Goal: Find contact information: Find contact information

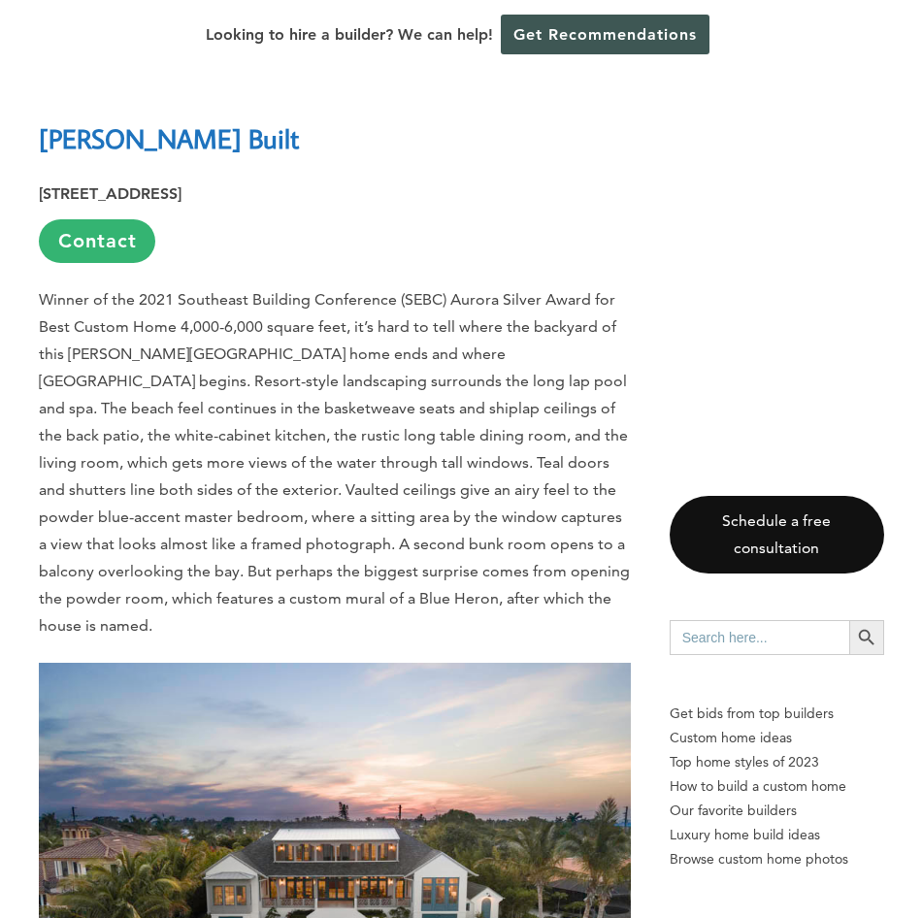
scroll to position [1466, 0]
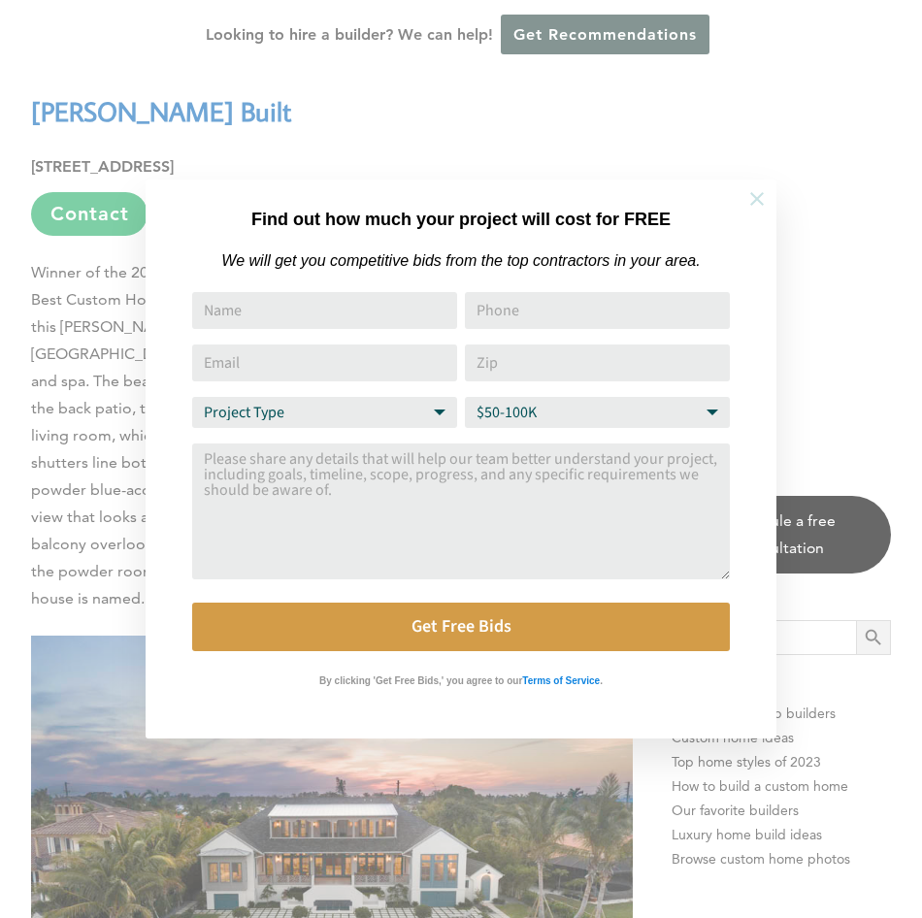
click at [754, 200] on icon at bounding box center [756, 198] width 21 height 21
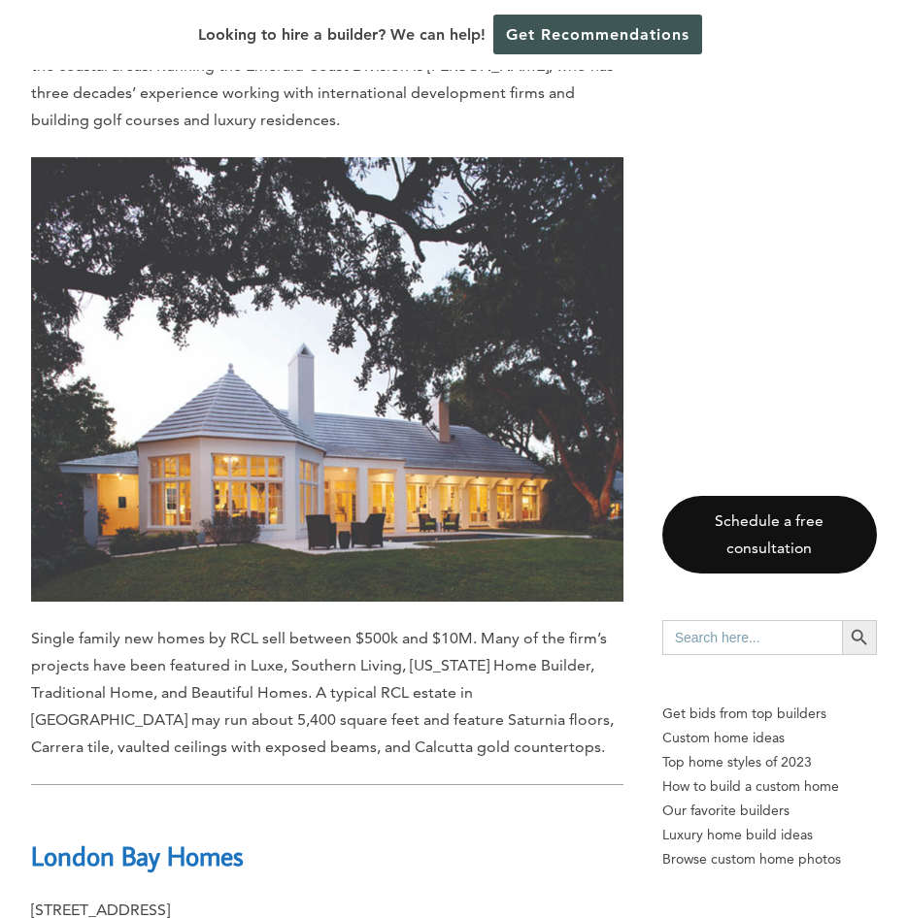
scroll to position [14753, 0]
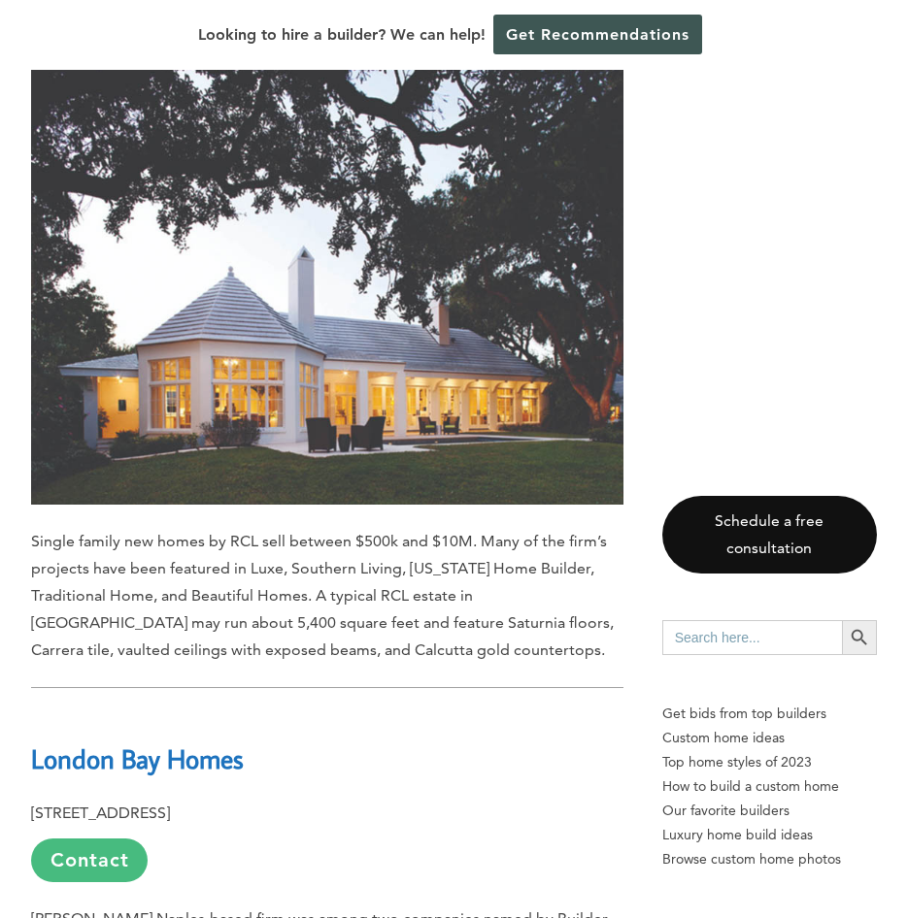
click at [65, 839] on link "Contact" at bounding box center [89, 861] width 116 height 44
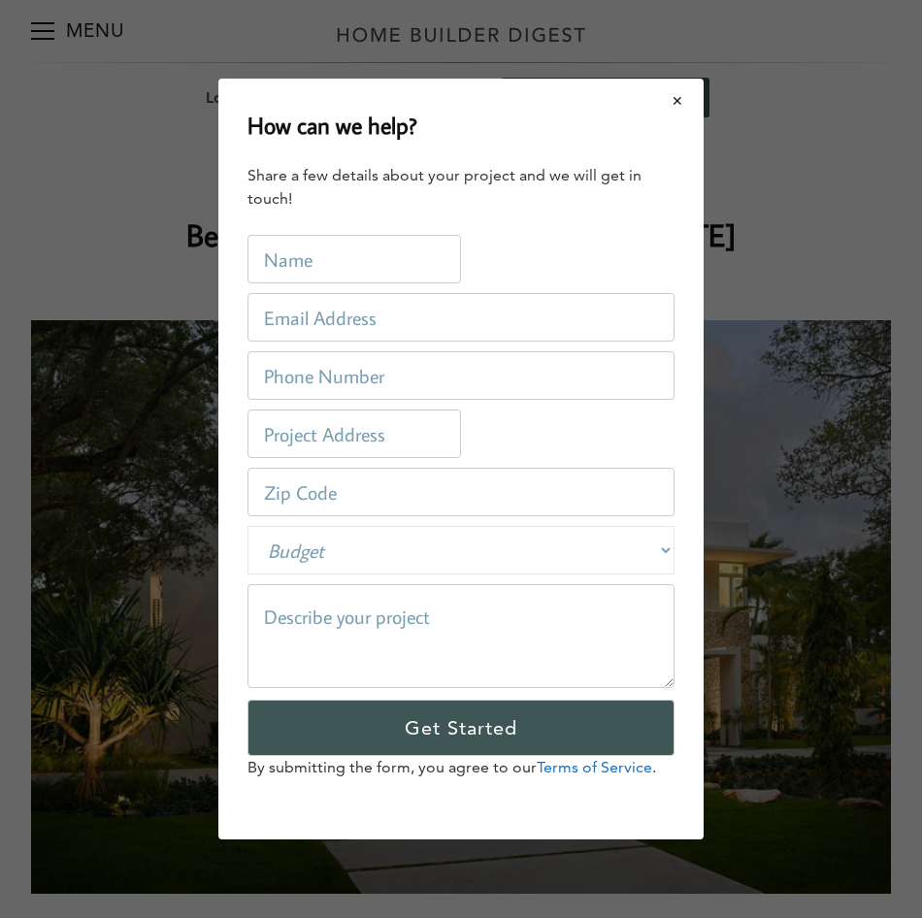
click at [677, 104] on button "Close modal" at bounding box center [677, 101] width 51 height 41
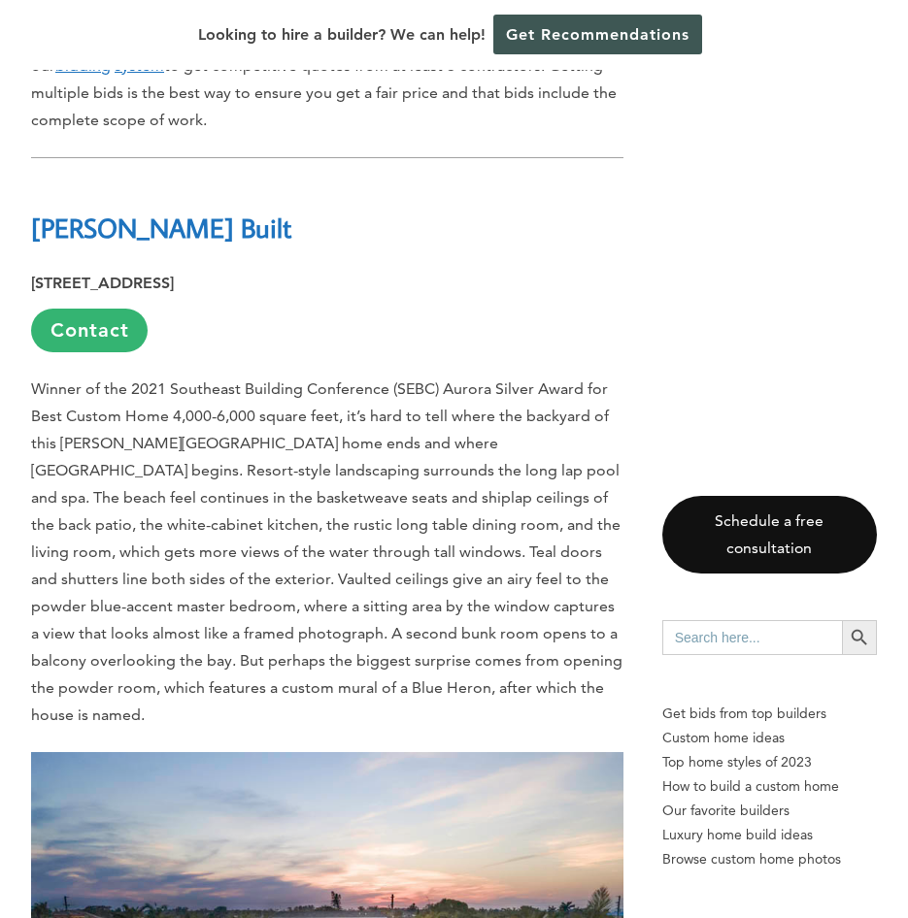
scroll to position [1456, 0]
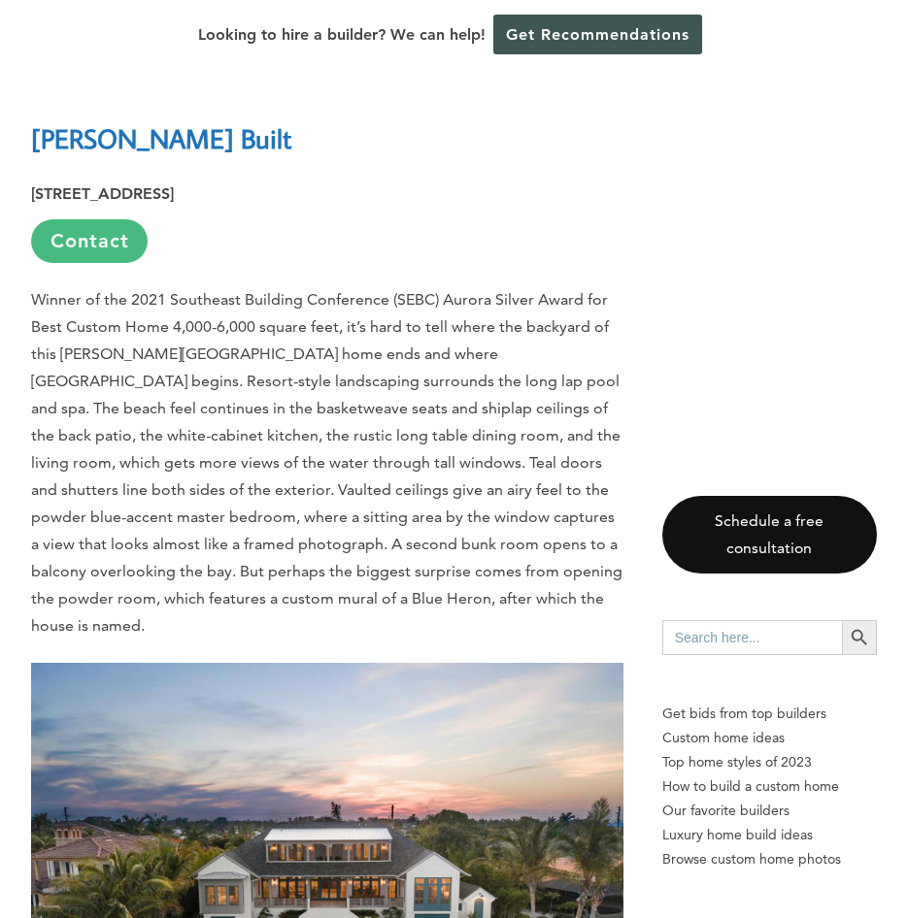
click at [115, 219] on link "Contact" at bounding box center [89, 241] width 116 height 44
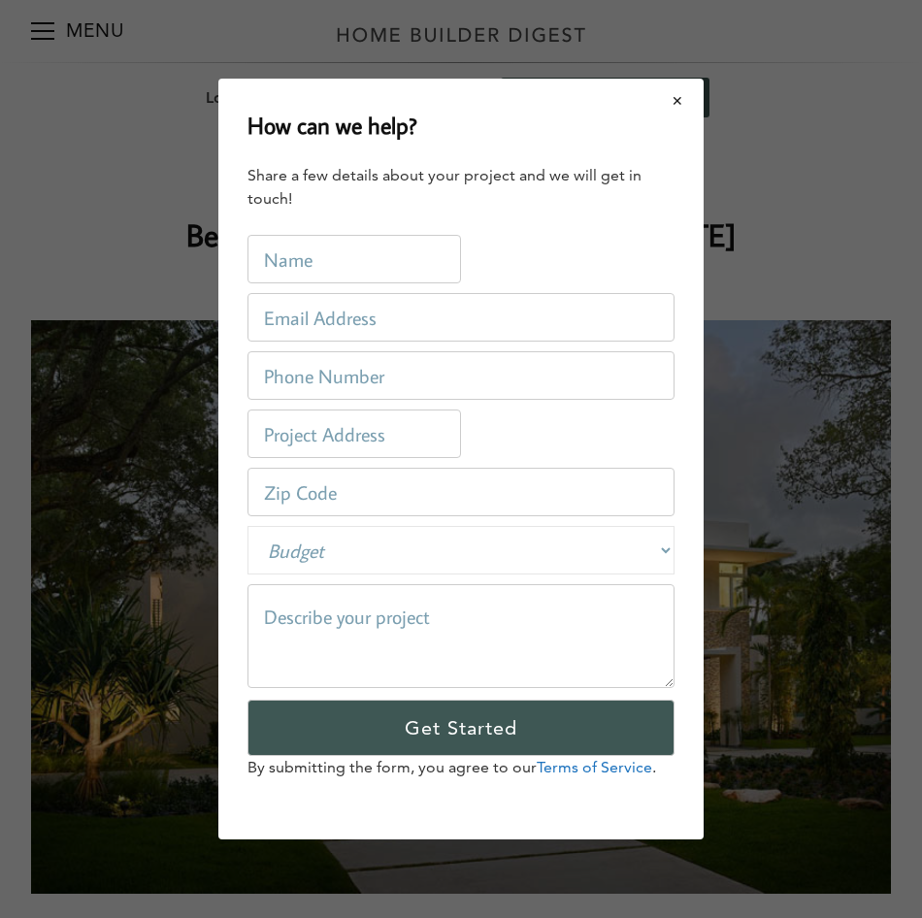
click at [675, 96] on button "Close modal" at bounding box center [677, 101] width 51 height 41
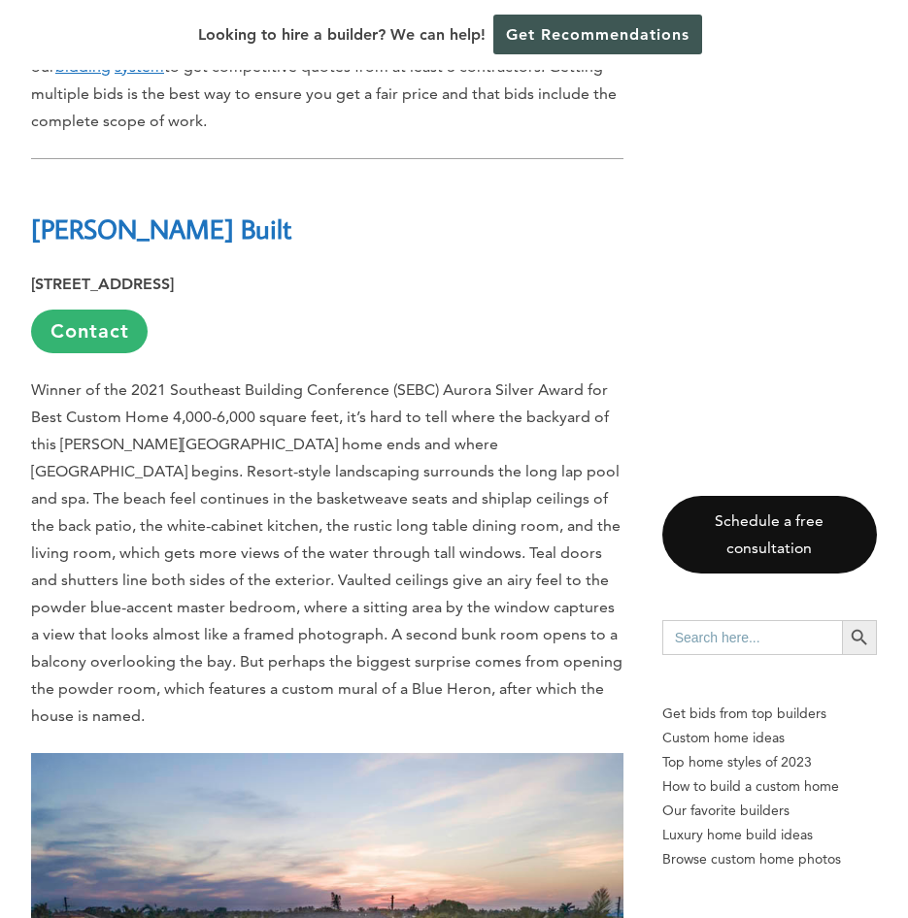
scroll to position [1262, 0]
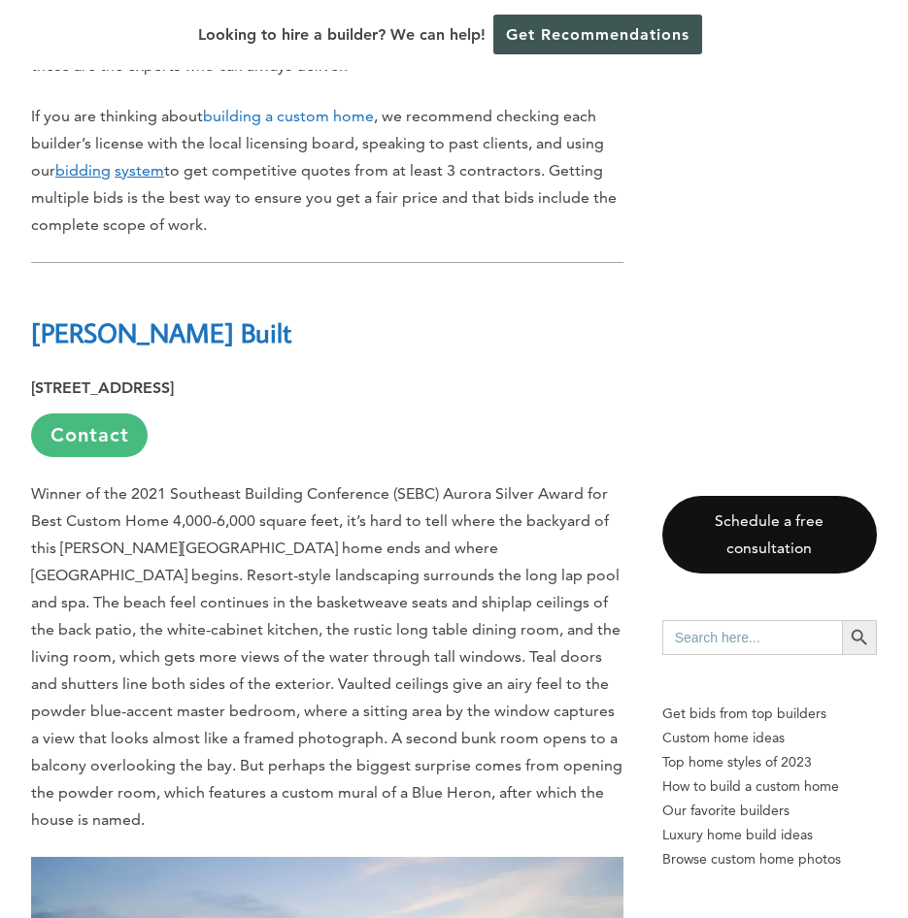
click at [101, 413] on link "Contact" at bounding box center [89, 435] width 116 height 44
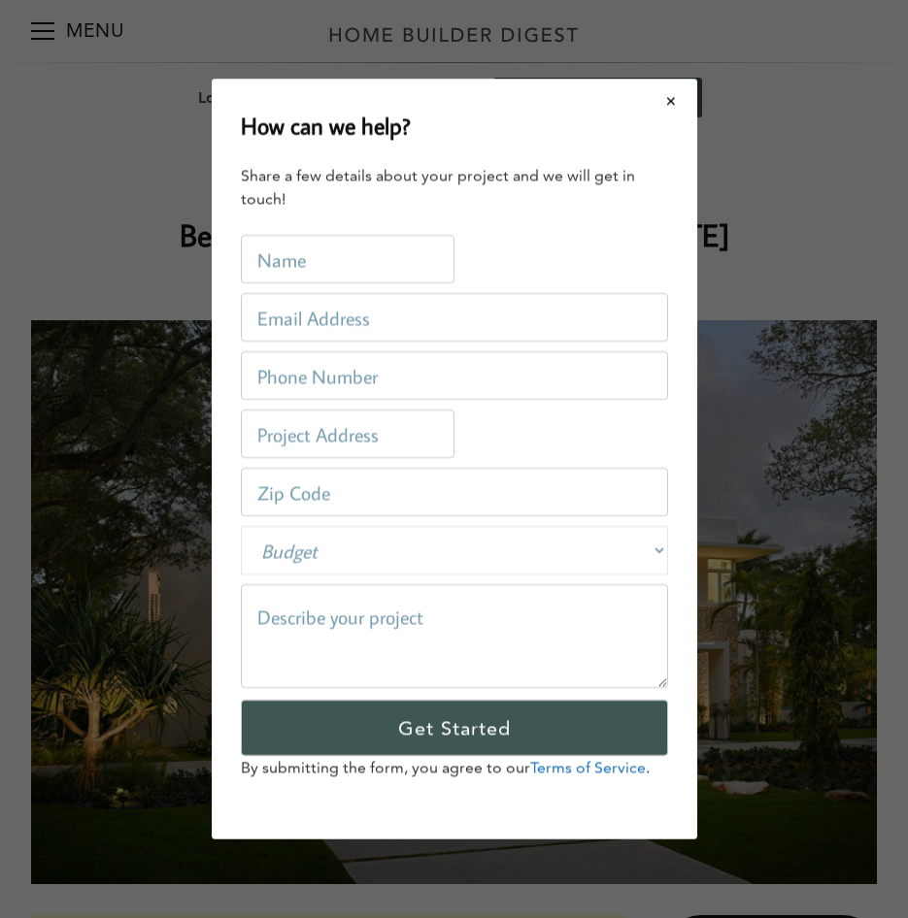
scroll to position [0, 0]
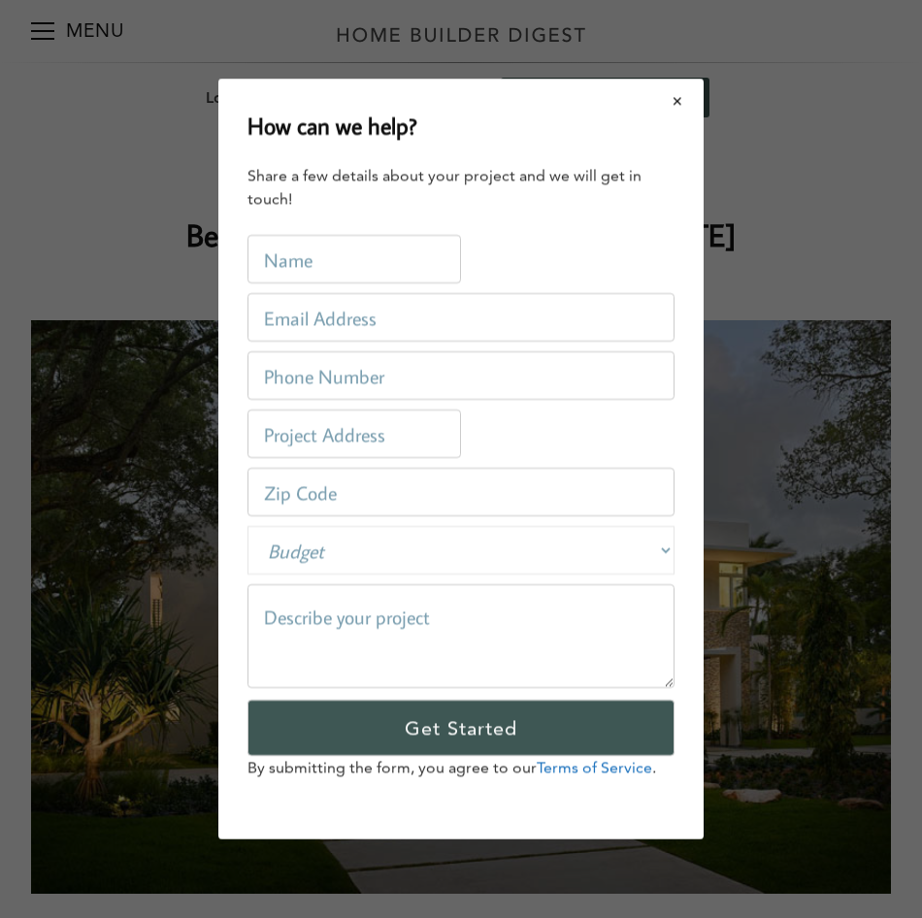
click at [680, 96] on button "Close modal" at bounding box center [677, 101] width 51 height 41
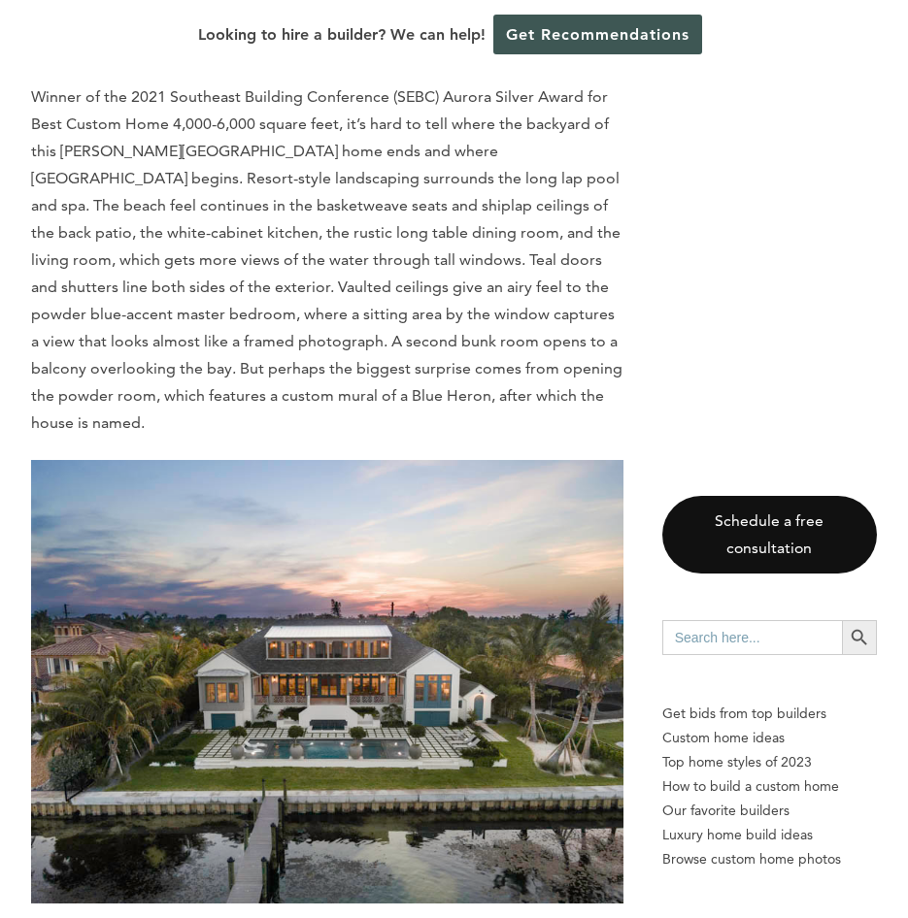
scroll to position [1650, 0]
